Goal: Navigation & Orientation: Find specific page/section

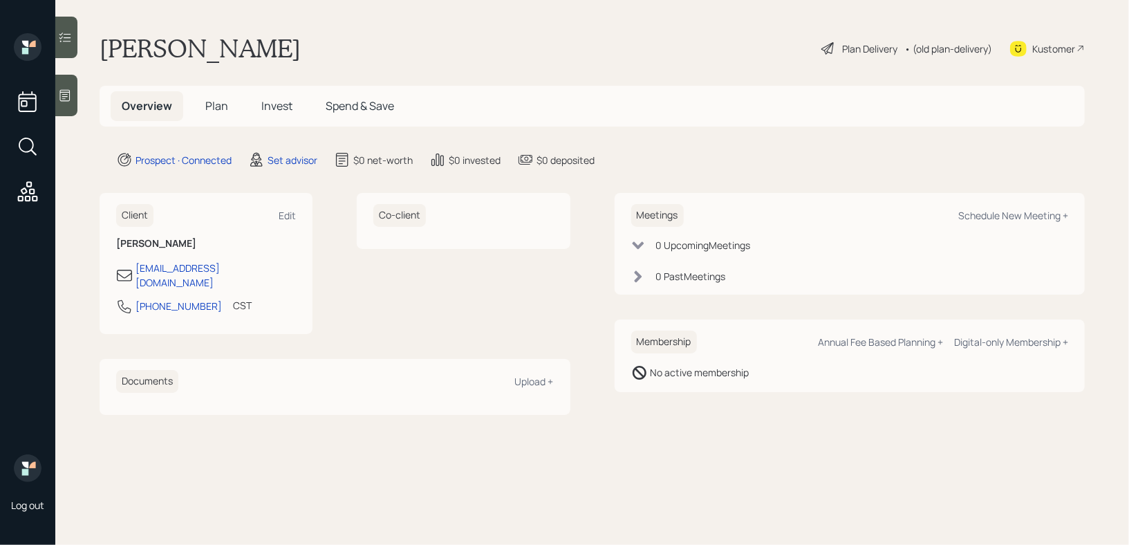
click at [1039, 50] on div "Kustomer" at bounding box center [1053, 48] width 43 height 15
